Goal: Information Seeking & Learning: Learn about a topic

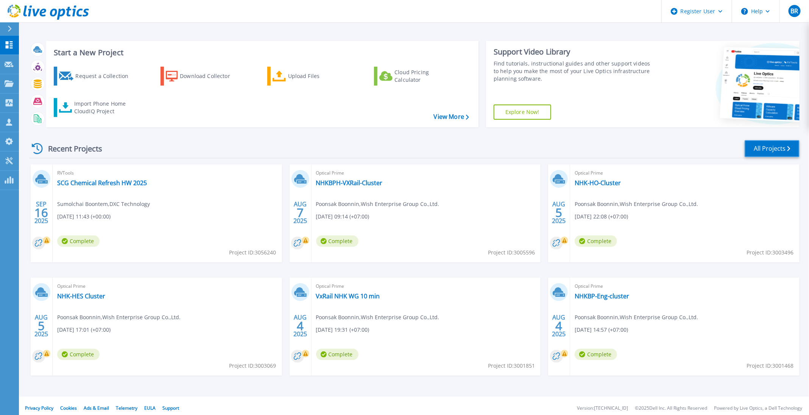
click at [776, 153] on link "All Projects" at bounding box center [772, 148] width 55 height 17
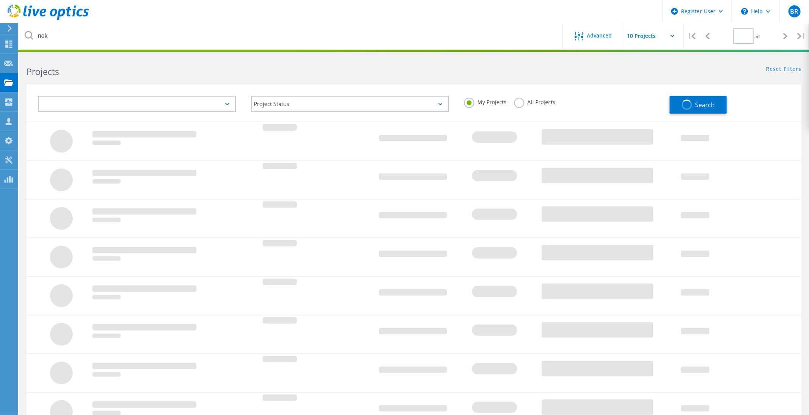
type input "1"
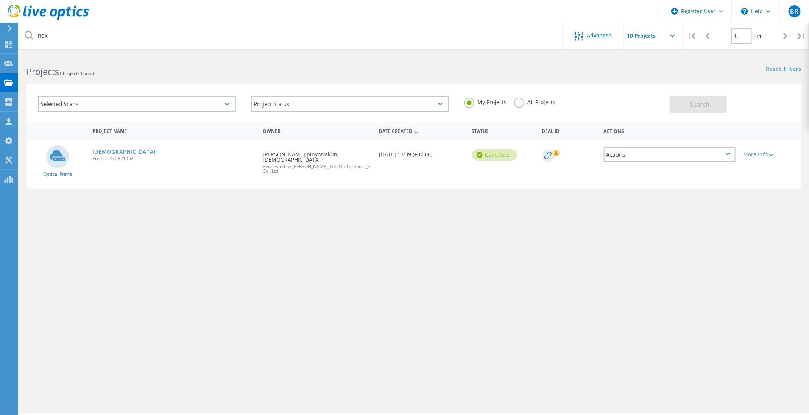
click at [104, 147] on div "ThaiNOK Project ID: 2821952" at bounding box center [174, 154] width 170 height 29
click at [104, 156] on span "Project ID: 2821952" at bounding box center [173, 158] width 163 height 5
click at [107, 151] on link "ThaiNOK" at bounding box center [124, 151] width 64 height 5
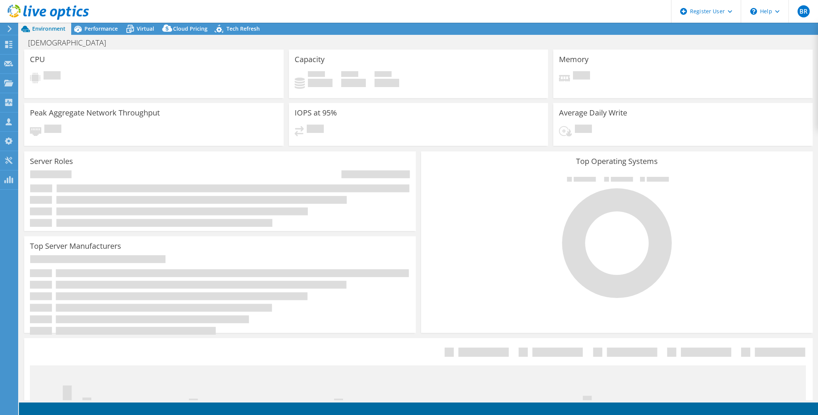
select select "USD"
select select "Singapore"
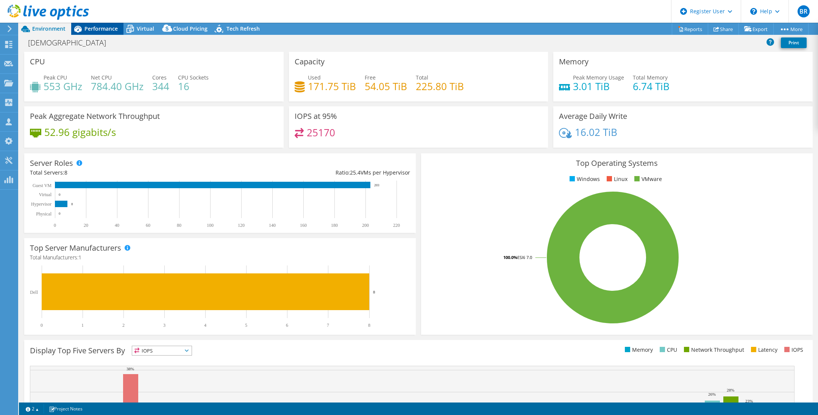
click at [114, 30] on span "Performance" at bounding box center [100, 28] width 33 height 7
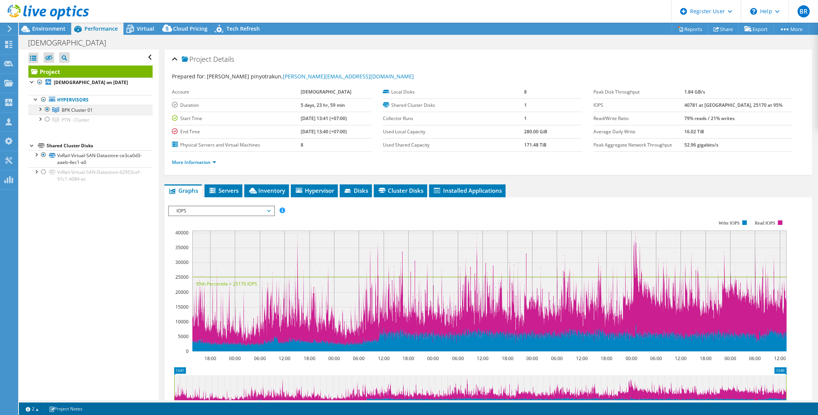
click at [37, 107] on div at bounding box center [40, 109] width 8 height 8
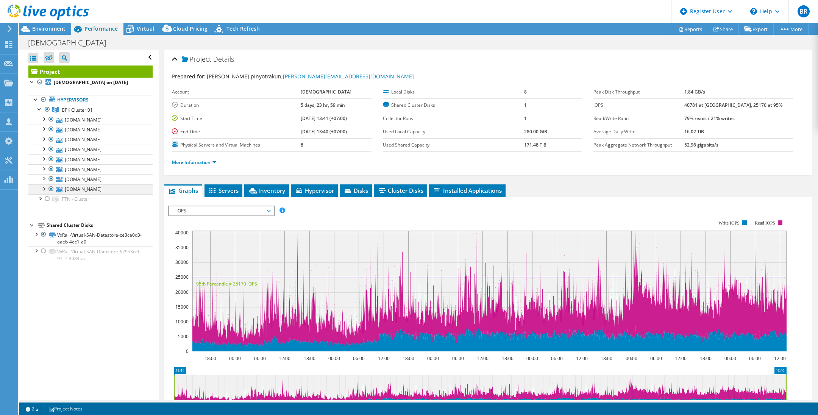
click at [43, 184] on div at bounding box center [44, 188] width 8 height 8
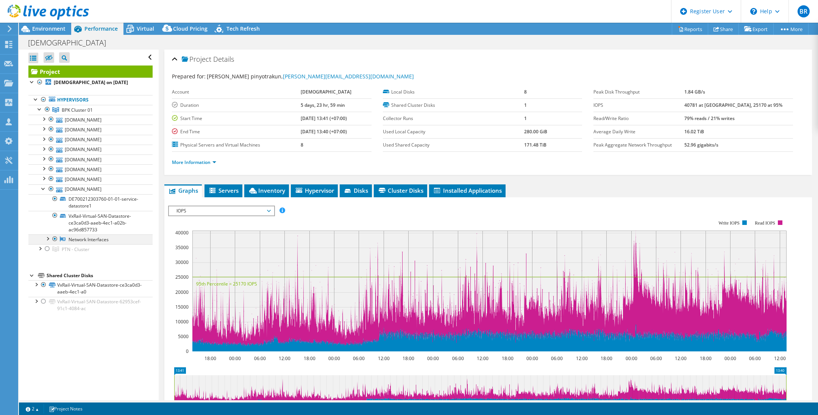
click at [48, 236] on div at bounding box center [48, 238] width 8 height 8
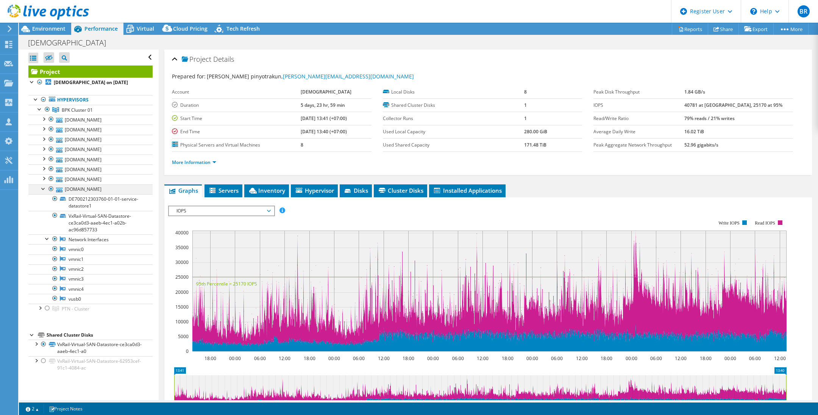
click at [44, 184] on div at bounding box center [44, 188] width 8 height 8
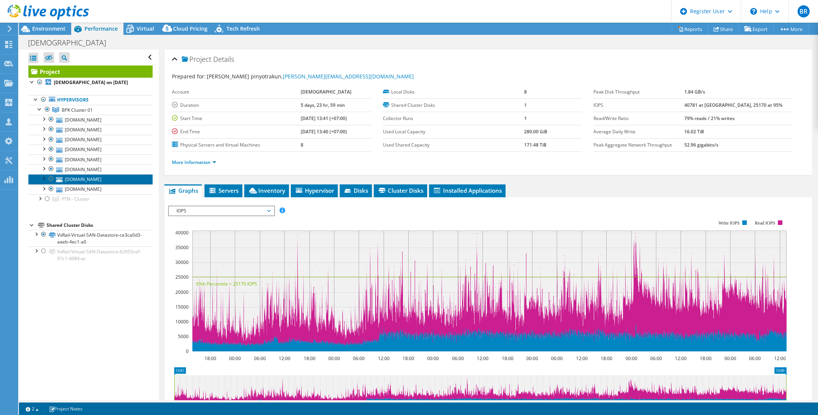
click at [44, 181] on link "[DOMAIN_NAME]" at bounding box center [90, 179] width 124 height 10
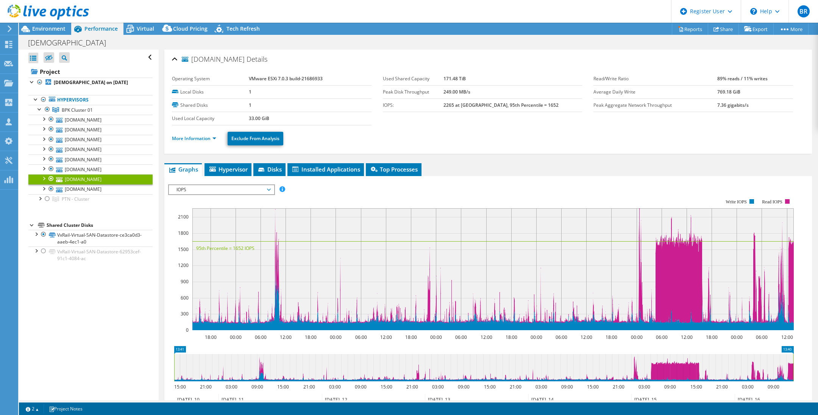
click at [44, 175] on div at bounding box center [44, 178] width 8 height 8
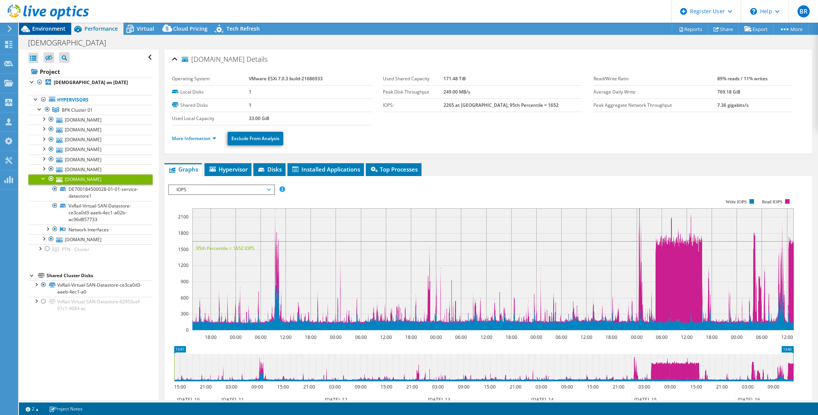
click at [50, 30] on span "Environment" at bounding box center [48, 28] width 33 height 7
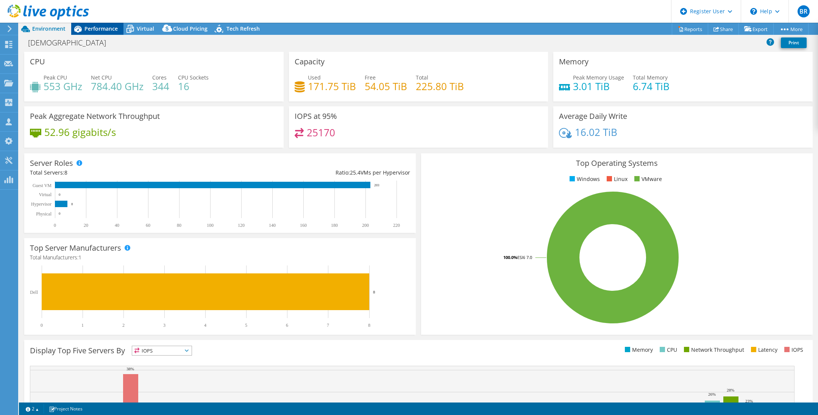
click at [110, 31] on span "Performance" at bounding box center [100, 28] width 33 height 7
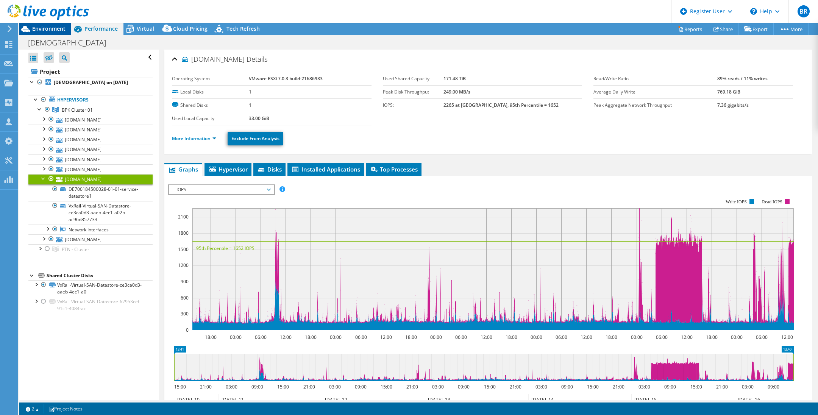
click at [55, 31] on span "Environment" at bounding box center [48, 28] width 33 height 7
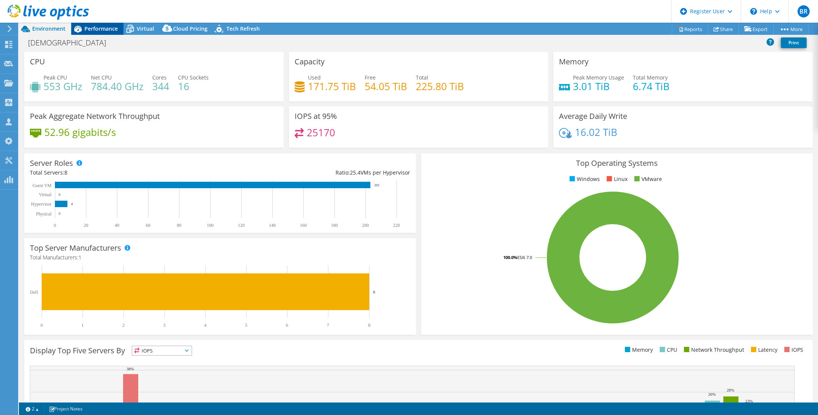
click at [95, 24] on div "Performance" at bounding box center [97, 29] width 52 height 12
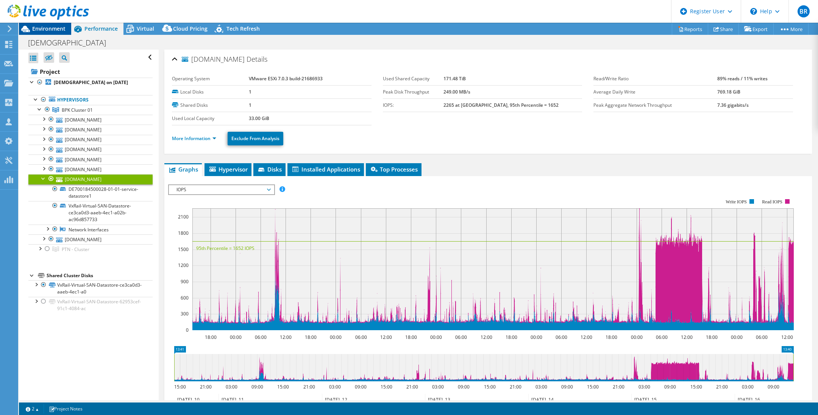
click at [64, 27] on span "Environment" at bounding box center [48, 28] width 33 height 7
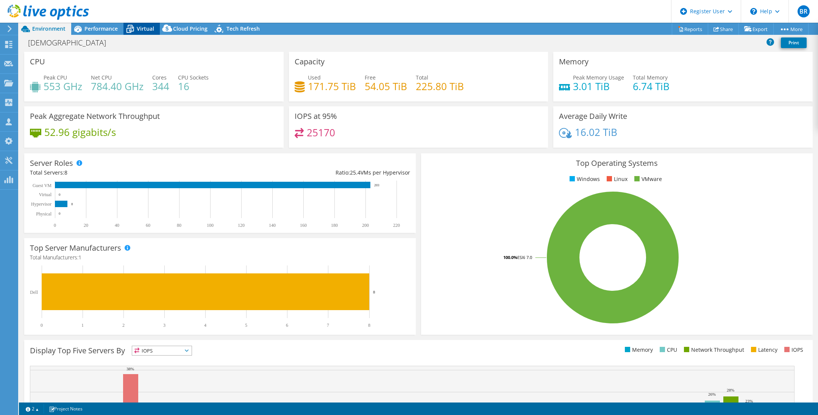
click at [141, 27] on span "Virtual" at bounding box center [145, 28] width 17 height 7
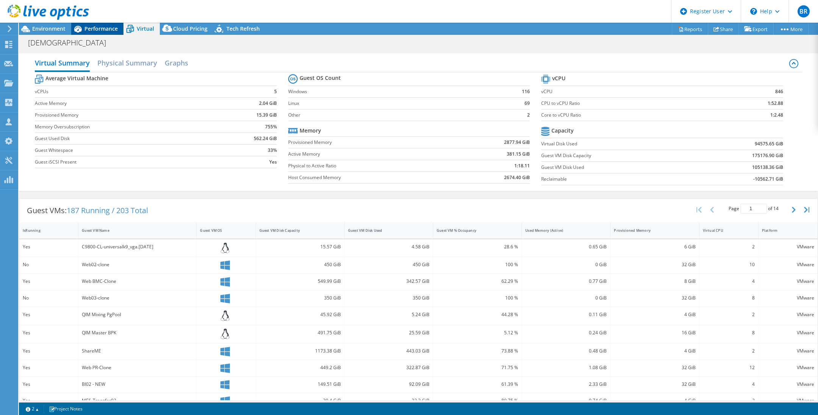
click at [106, 24] on div "Performance" at bounding box center [97, 29] width 52 height 12
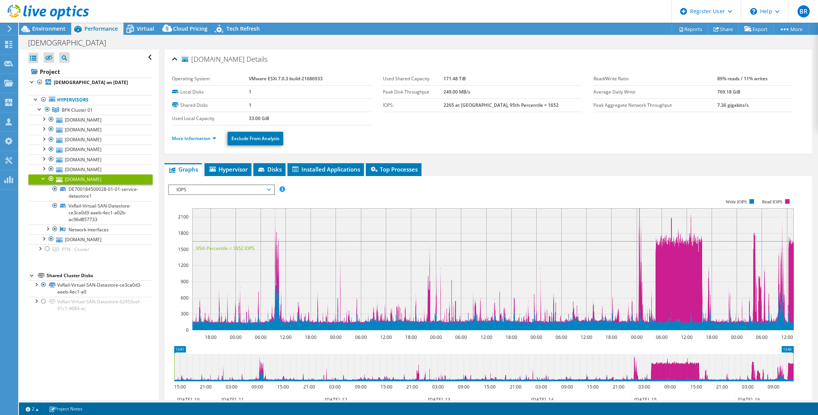
click at [42, 174] on div at bounding box center [44, 178] width 8 height 8
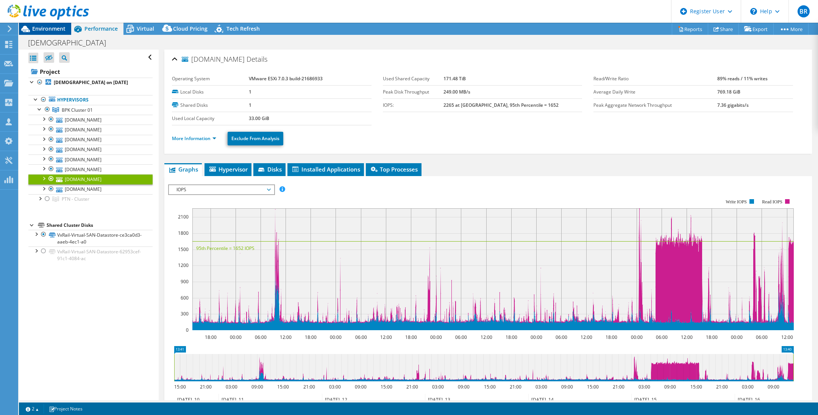
click at [53, 27] on span "Environment" at bounding box center [48, 28] width 33 height 7
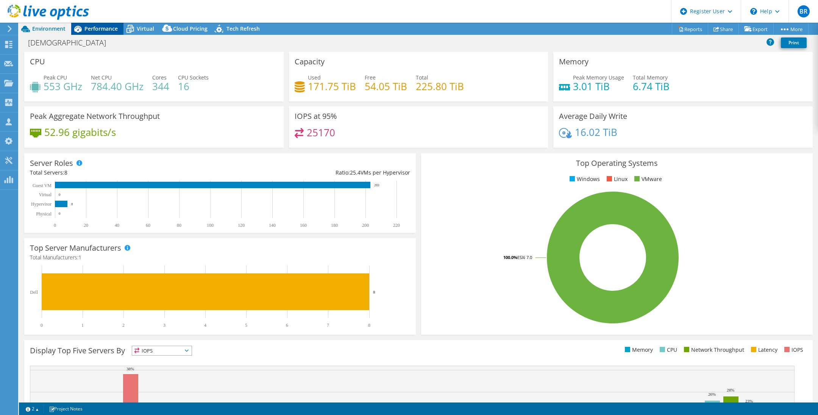
click at [92, 31] on span "Performance" at bounding box center [100, 28] width 33 height 7
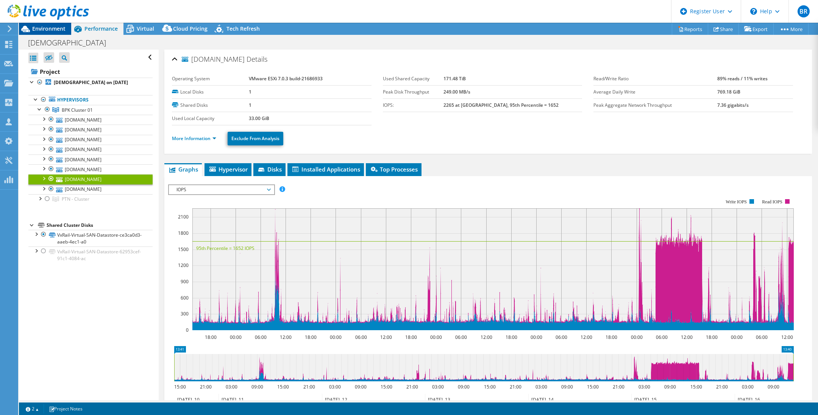
click at [60, 28] on span "Environment" at bounding box center [48, 28] width 33 height 7
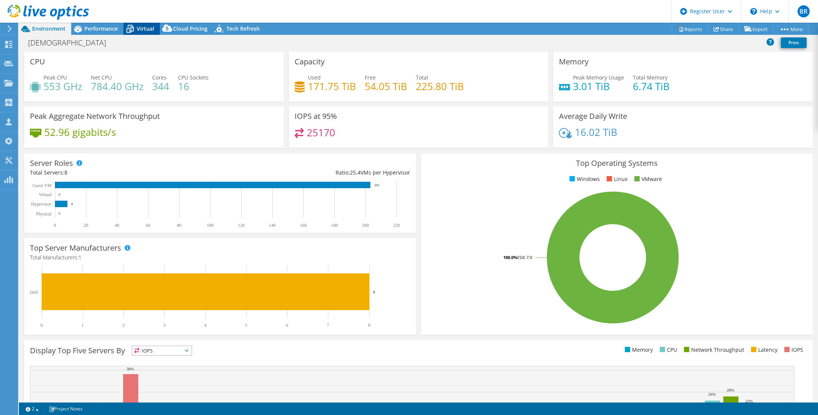
click at [141, 28] on span "Virtual" at bounding box center [145, 28] width 17 height 7
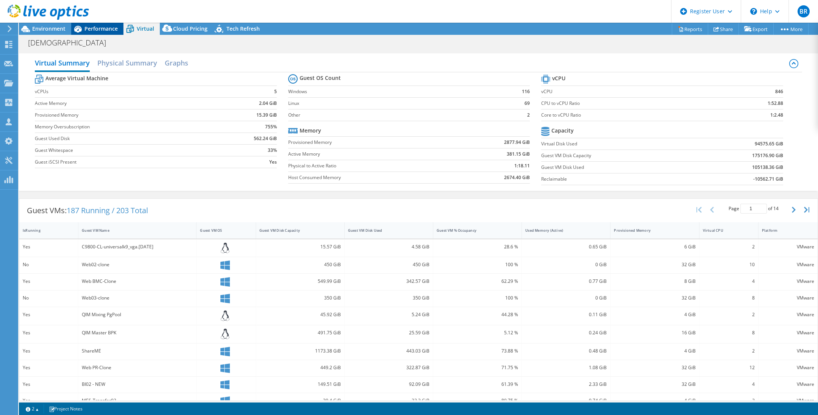
click at [98, 27] on span "Performance" at bounding box center [100, 28] width 33 height 7
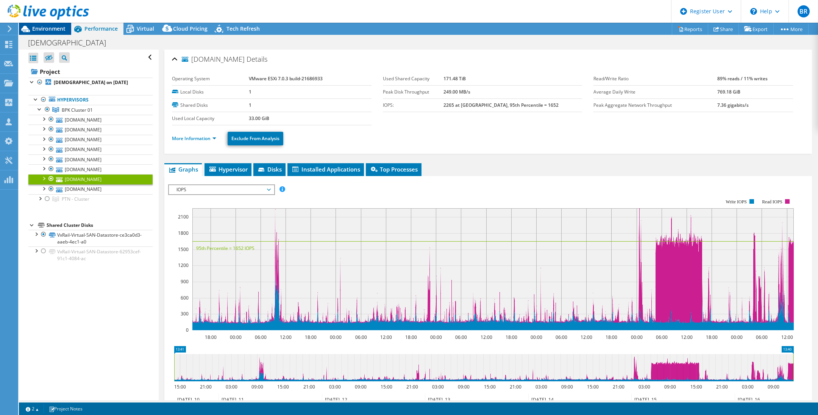
click at [64, 27] on span "Environment" at bounding box center [48, 28] width 33 height 7
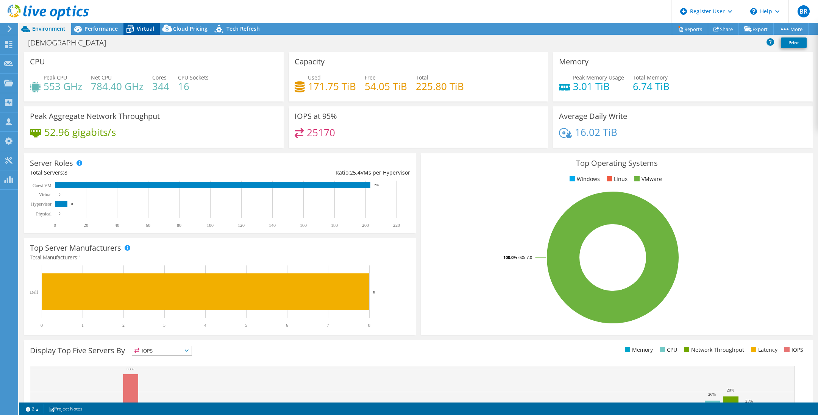
click at [141, 31] on span "Virtual" at bounding box center [145, 28] width 17 height 7
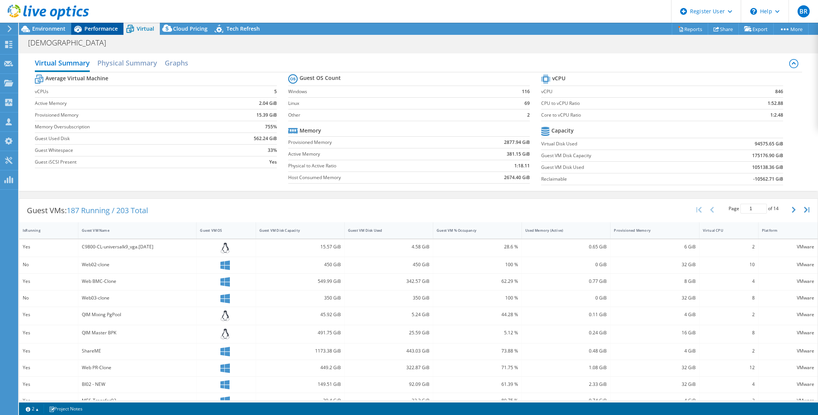
click at [100, 33] on div "Performance" at bounding box center [97, 29] width 52 height 12
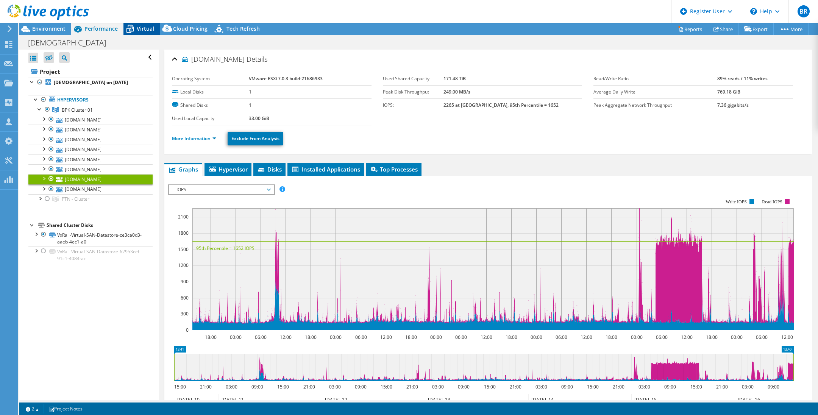
click at [138, 30] on span "Virtual" at bounding box center [145, 28] width 17 height 7
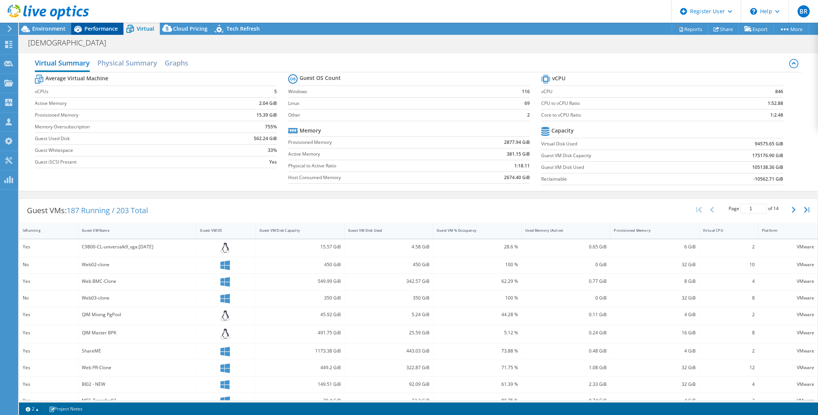
click at [111, 29] on span "Performance" at bounding box center [100, 28] width 33 height 7
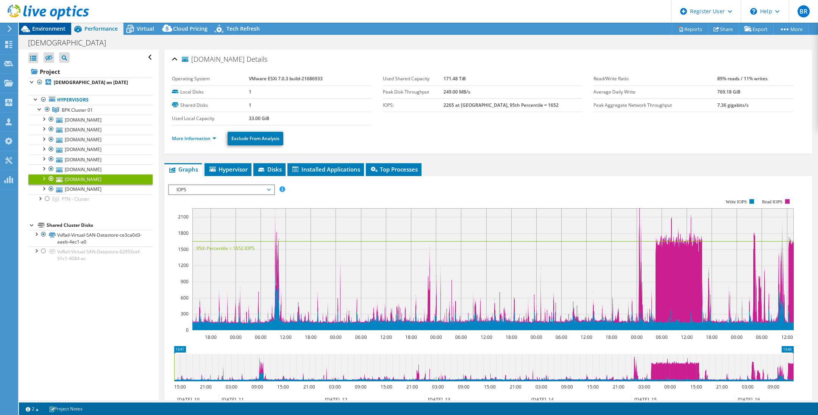
click at [59, 29] on span "Environment" at bounding box center [48, 28] width 33 height 7
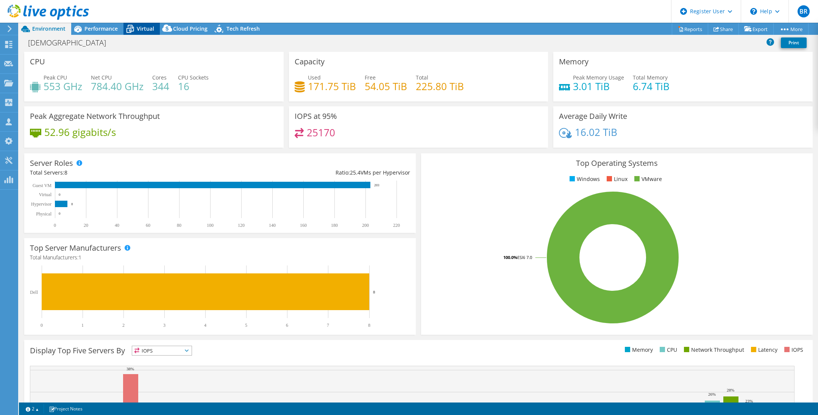
click at [140, 28] on span "Virtual" at bounding box center [145, 28] width 17 height 7
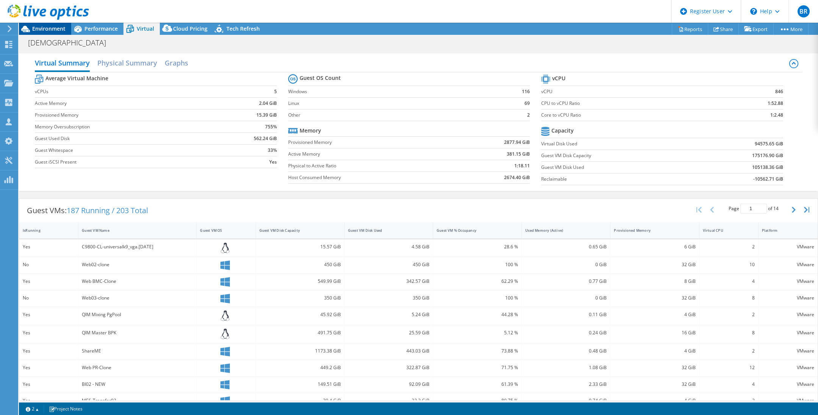
click at [62, 30] on span "Environment" at bounding box center [48, 28] width 33 height 7
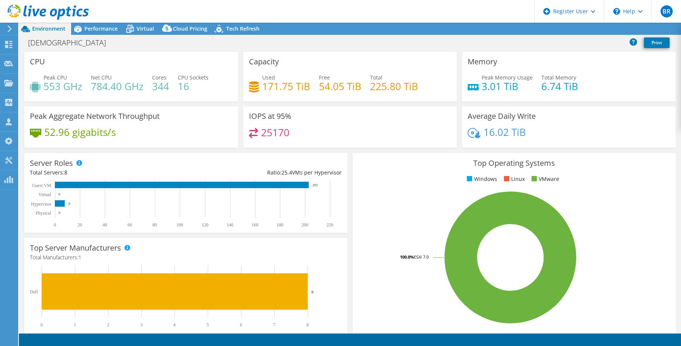
select select "[GEOGRAPHIC_DATA]"
select select "USD"
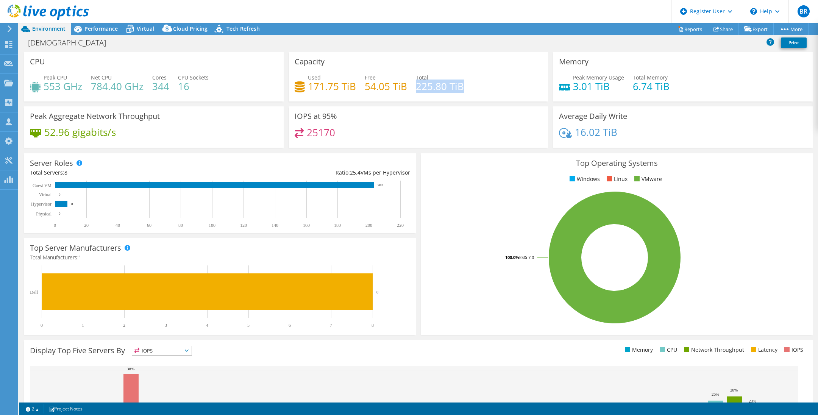
drag, startPoint x: 414, startPoint y: 88, endPoint x: 462, endPoint y: 83, distance: 47.9
click at [462, 83] on div "Used 171.75 TiB Free 54.05 TiB Total 225.80 TiB" at bounding box center [418, 85] width 248 height 25
click at [97, 24] on div "Performance" at bounding box center [97, 29] width 52 height 12
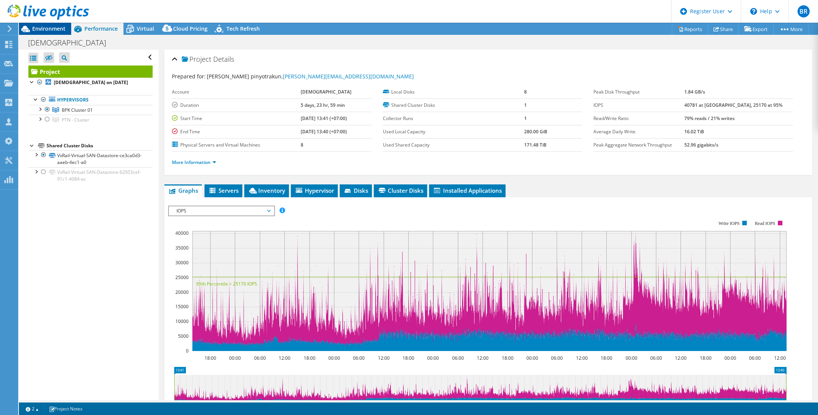
click at [56, 31] on span "Environment" at bounding box center [48, 28] width 33 height 7
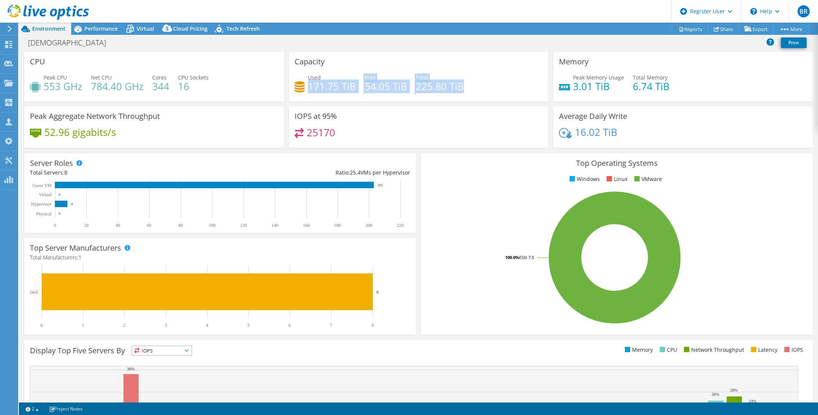
drag, startPoint x: 304, startPoint y: 88, endPoint x: 463, endPoint y: 89, distance: 158.2
click at [463, 89] on div "Used 171.75 TiB Free 54.05 TiB Total 225.80 TiB" at bounding box center [418, 85] width 248 height 25
click at [681, 30] on link "Reports" at bounding box center [689, 29] width 36 height 12
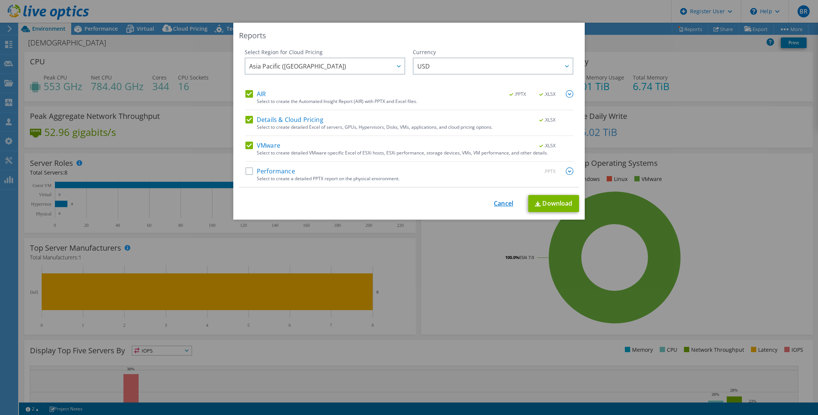
click at [494, 206] on link "Cancel" at bounding box center [503, 203] width 19 height 7
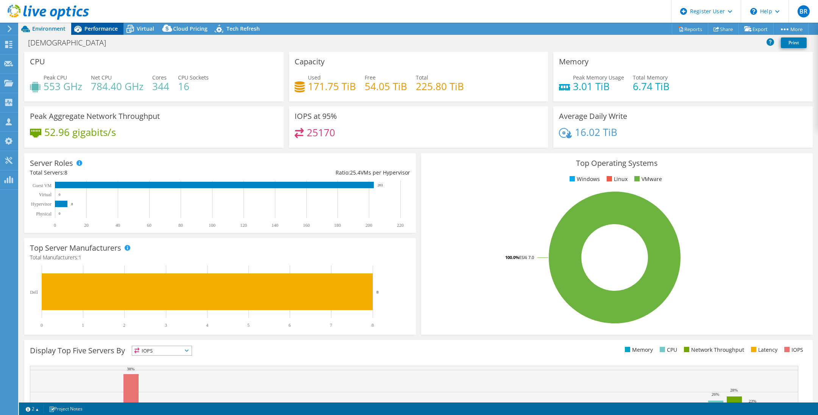
click at [85, 32] on span "Performance" at bounding box center [100, 28] width 33 height 7
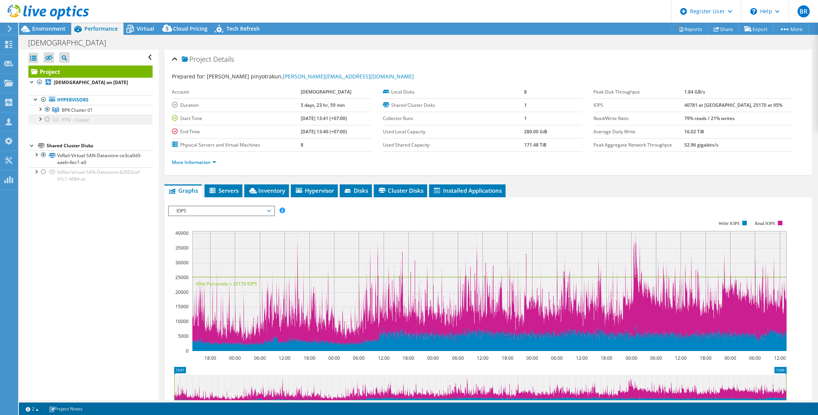
click at [47, 118] on div at bounding box center [48, 119] width 8 height 9
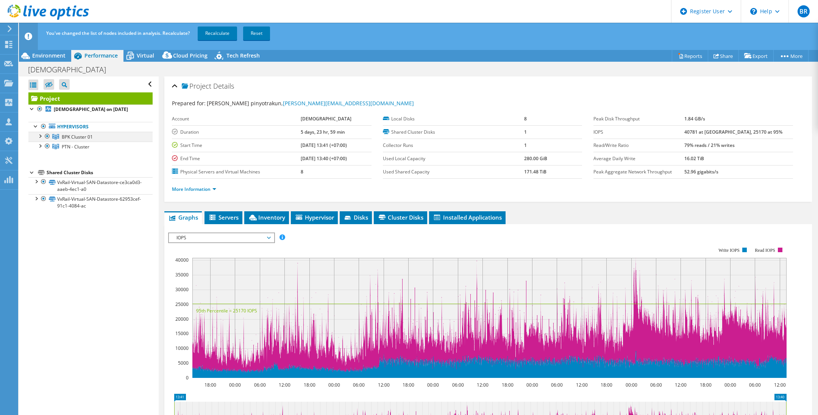
click at [48, 136] on div at bounding box center [48, 136] width 8 height 9
click at [211, 34] on link "Recalculate" at bounding box center [217, 33] width 39 height 14
